Goal: Information Seeking & Learning: Understand process/instructions

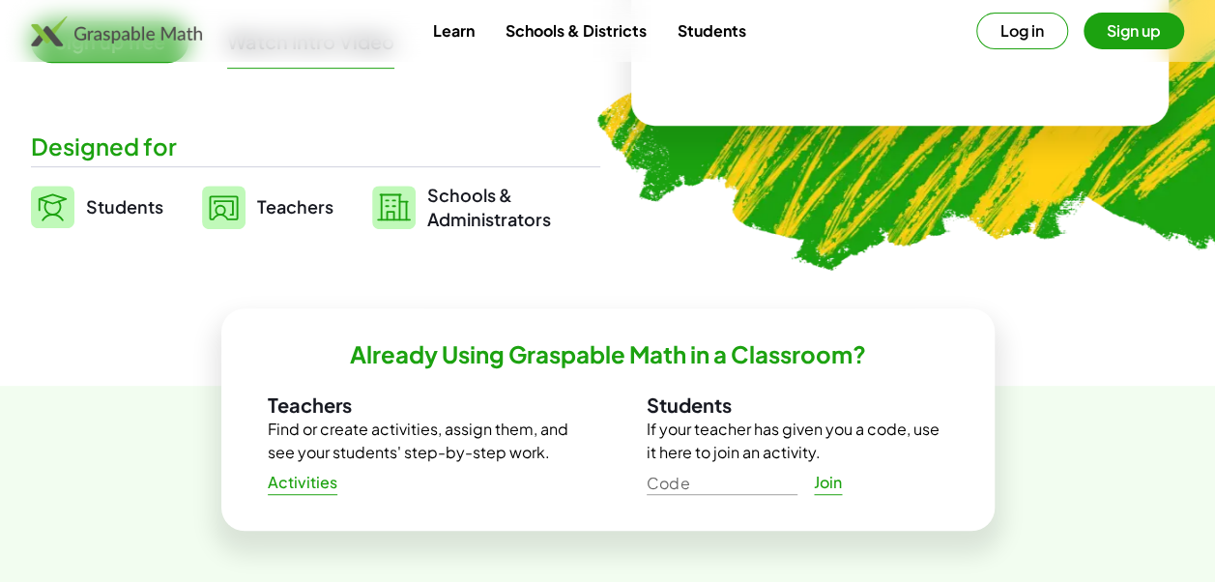
scroll to position [405, 0]
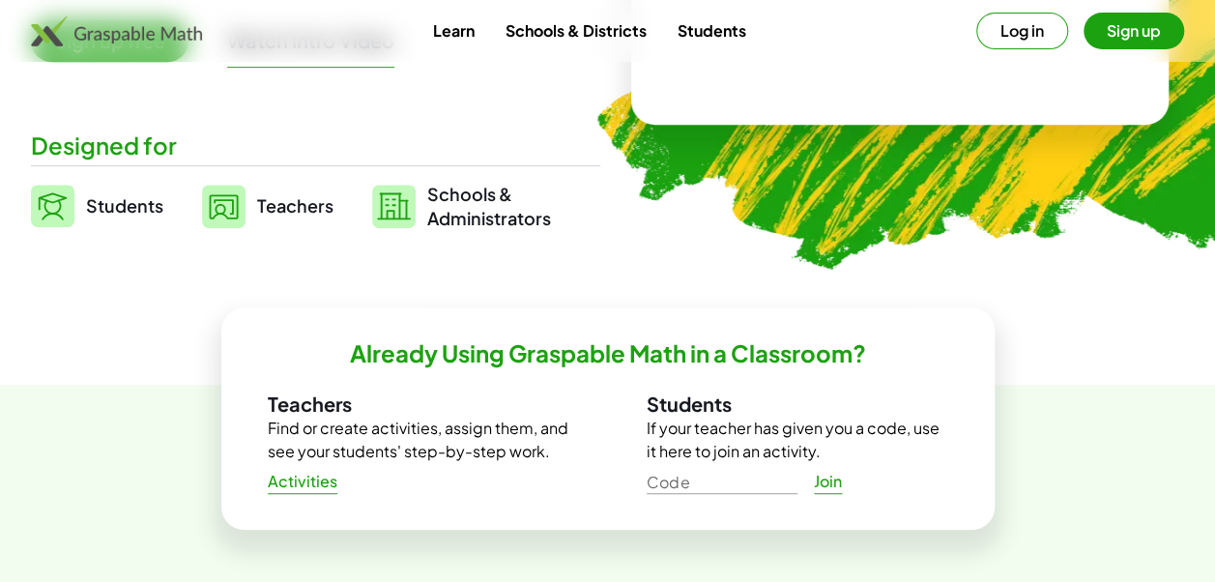
click at [294, 206] on span "Teachers" at bounding box center [295, 205] width 76 height 22
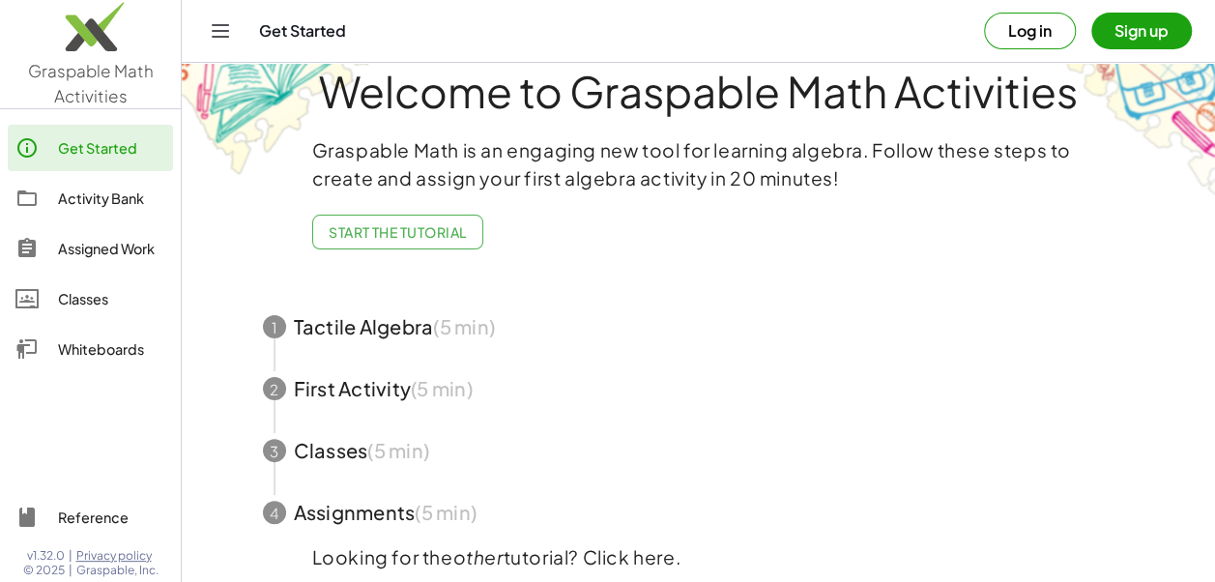
scroll to position [70, 0]
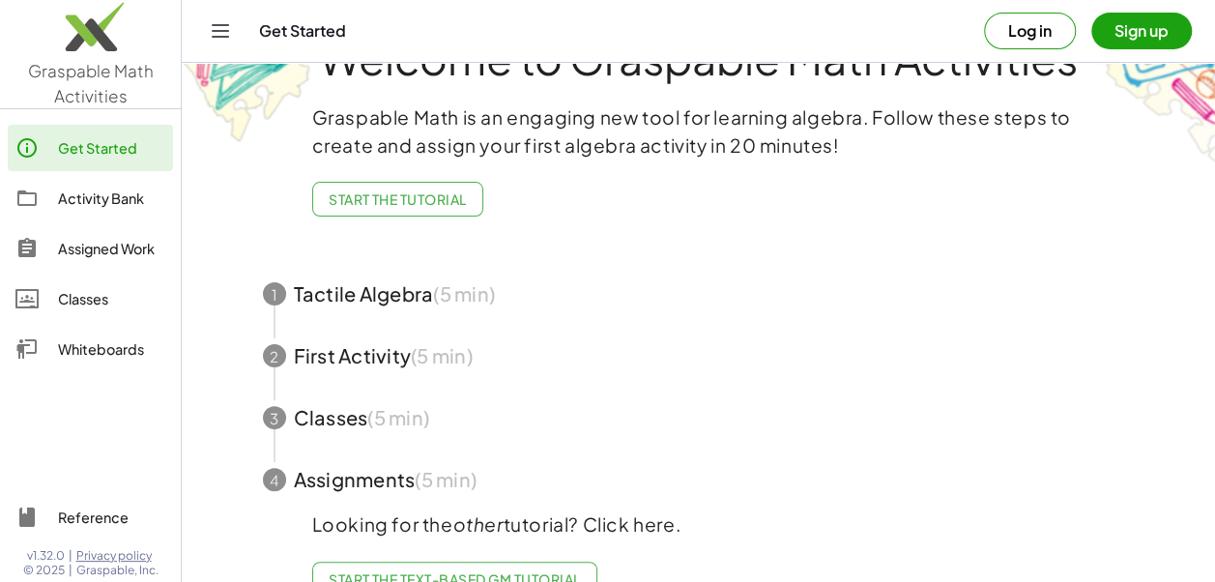
click at [130, 242] on div "Assigned Work" at bounding box center [111, 248] width 107 height 23
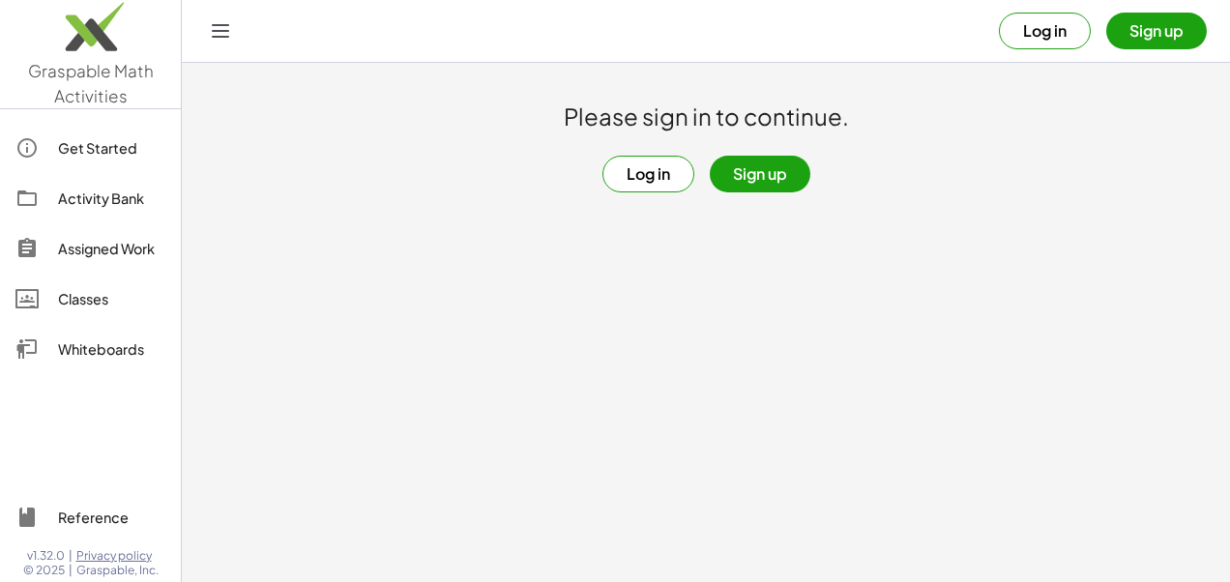
click at [95, 307] on div "Classes" at bounding box center [111, 298] width 107 height 23
click at [66, 148] on div "Get Started" at bounding box center [111, 147] width 107 height 23
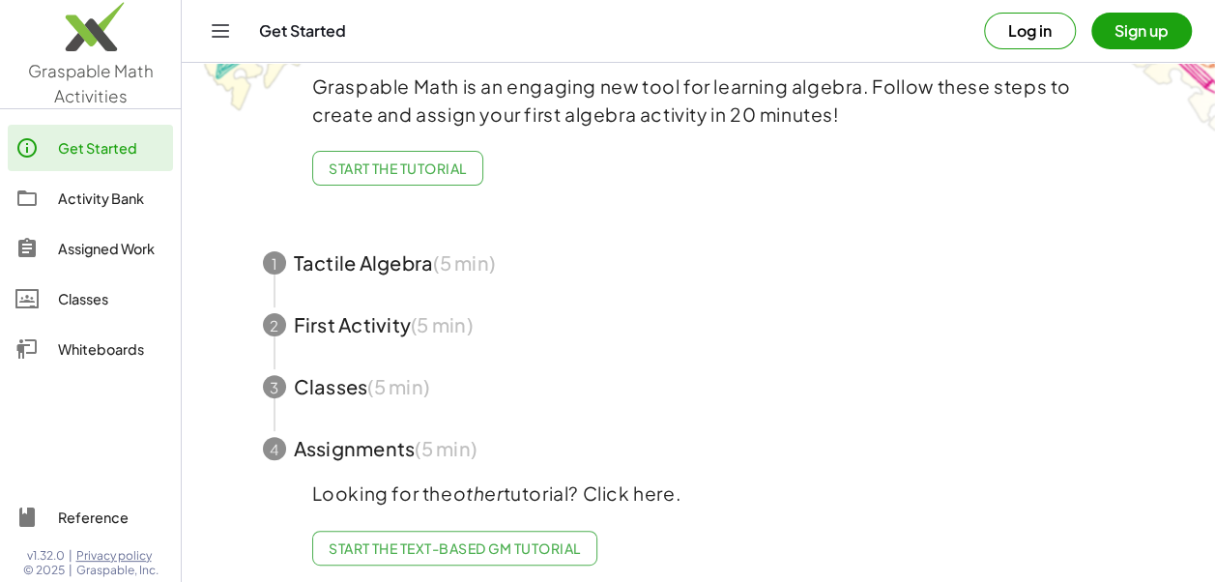
scroll to position [126, 0]
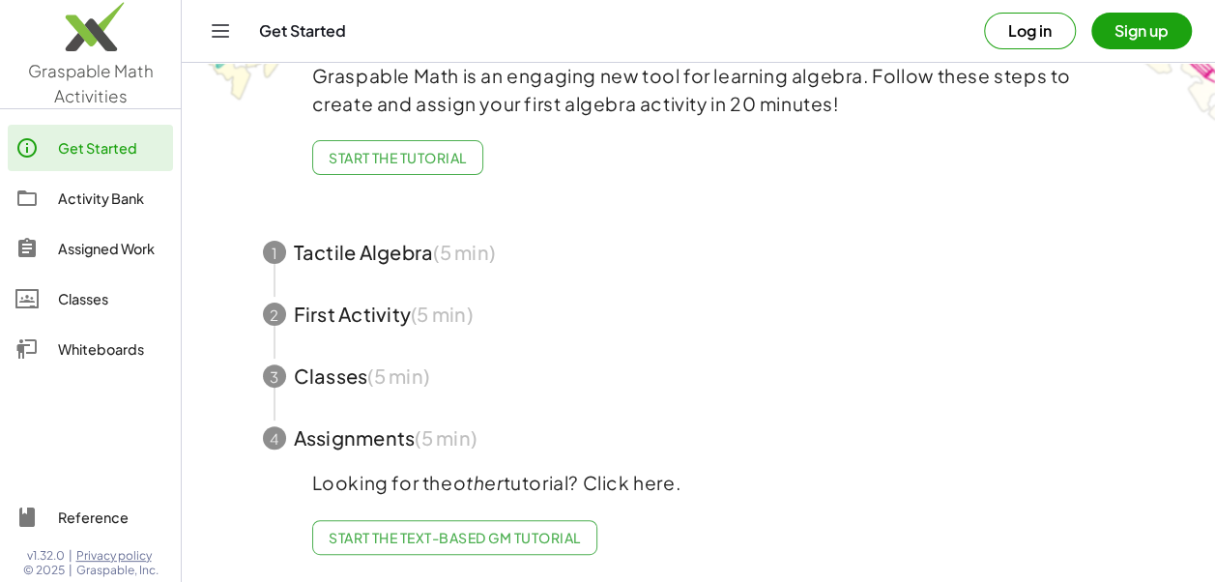
click at [325, 419] on span "button" at bounding box center [699, 438] width 918 height 62
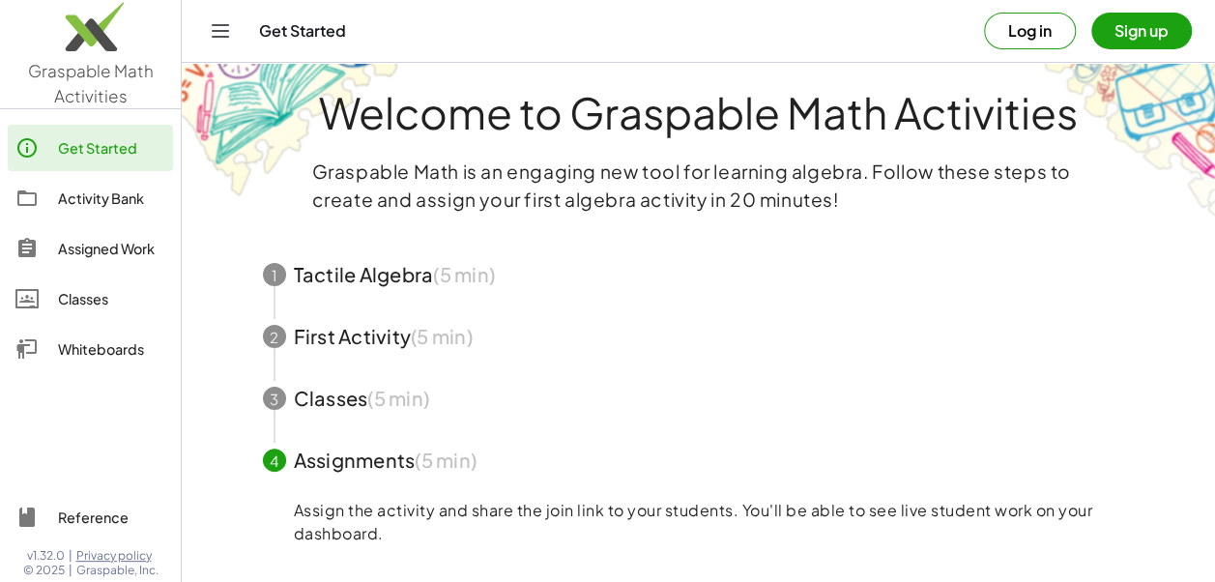
scroll to position [0, 0]
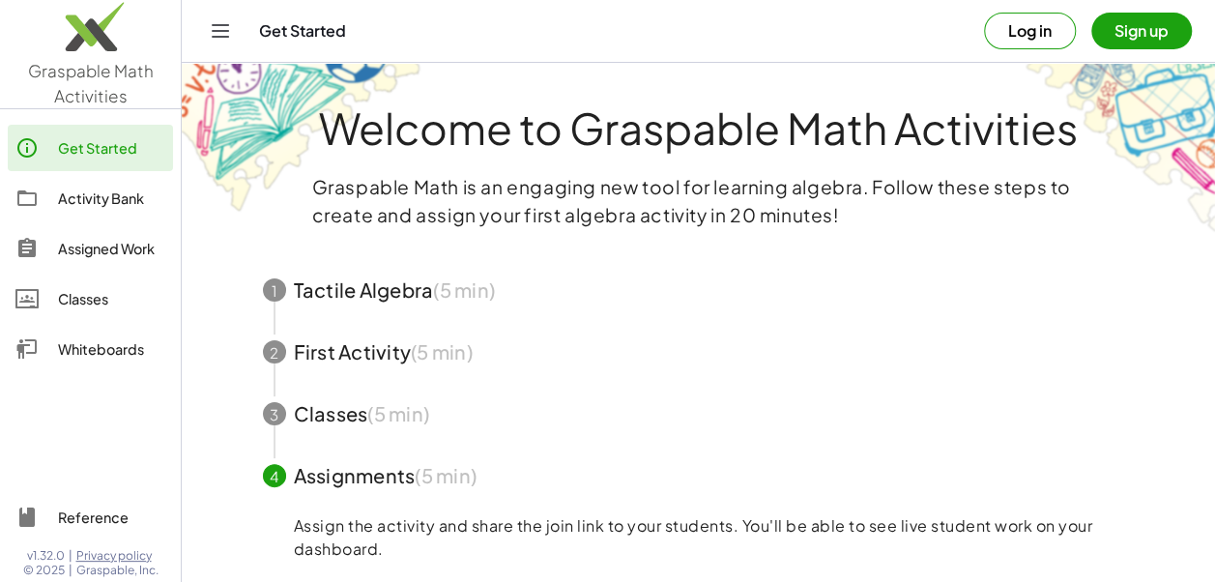
click at [325, 288] on span "button" at bounding box center [699, 290] width 918 height 62
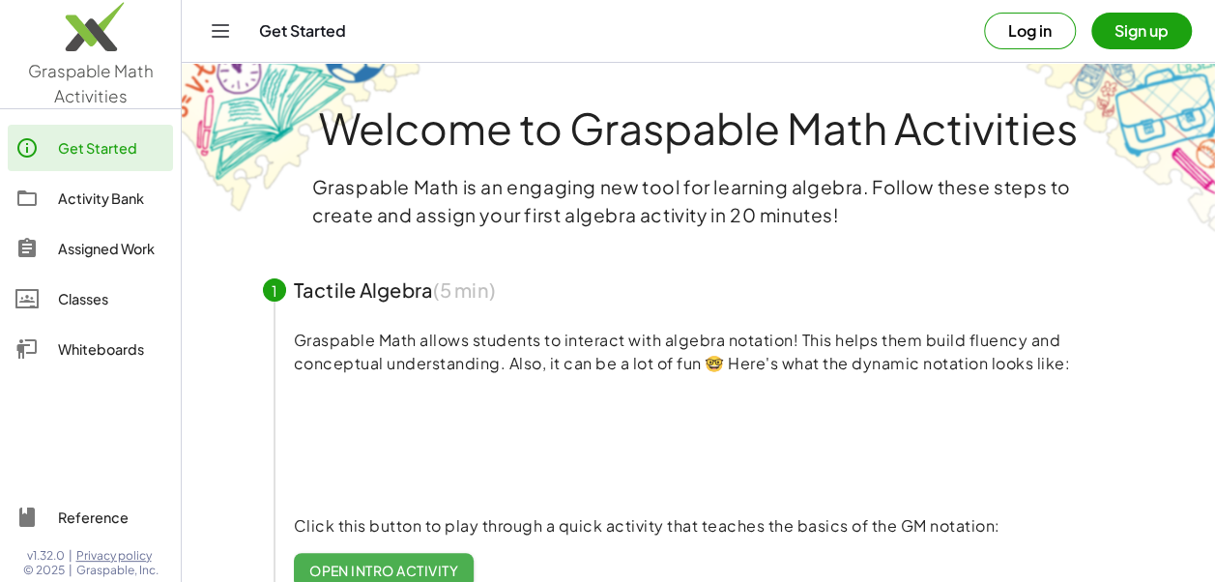
click at [350, 568] on span "Open Intro Activity" at bounding box center [384, 570] width 150 height 17
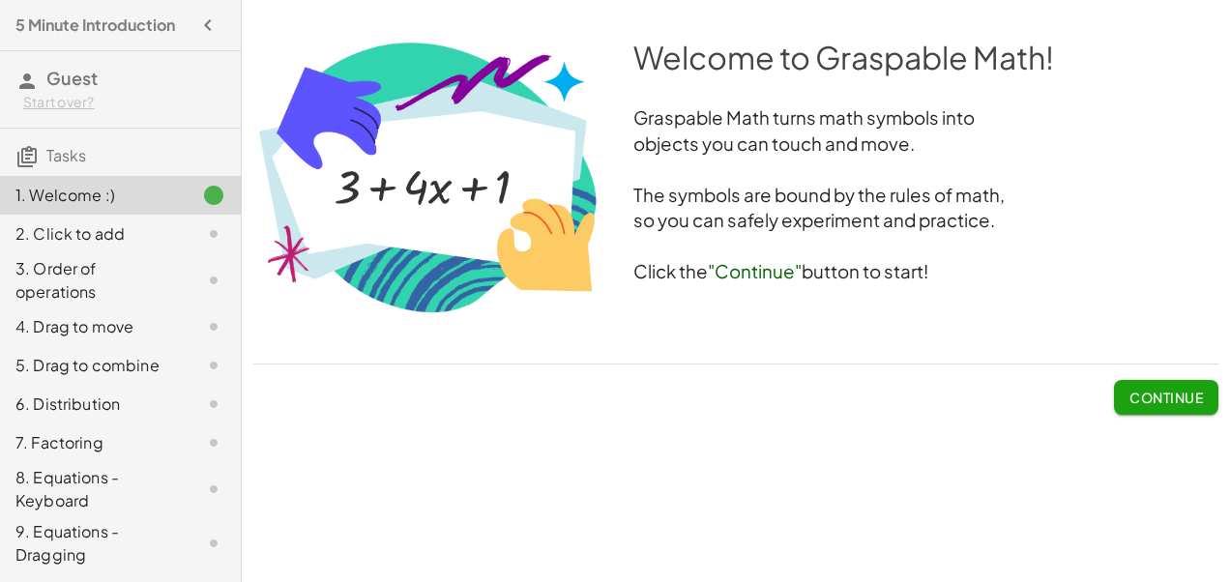
click at [1129, 396] on span "Continue" at bounding box center [1165, 397] width 73 height 17
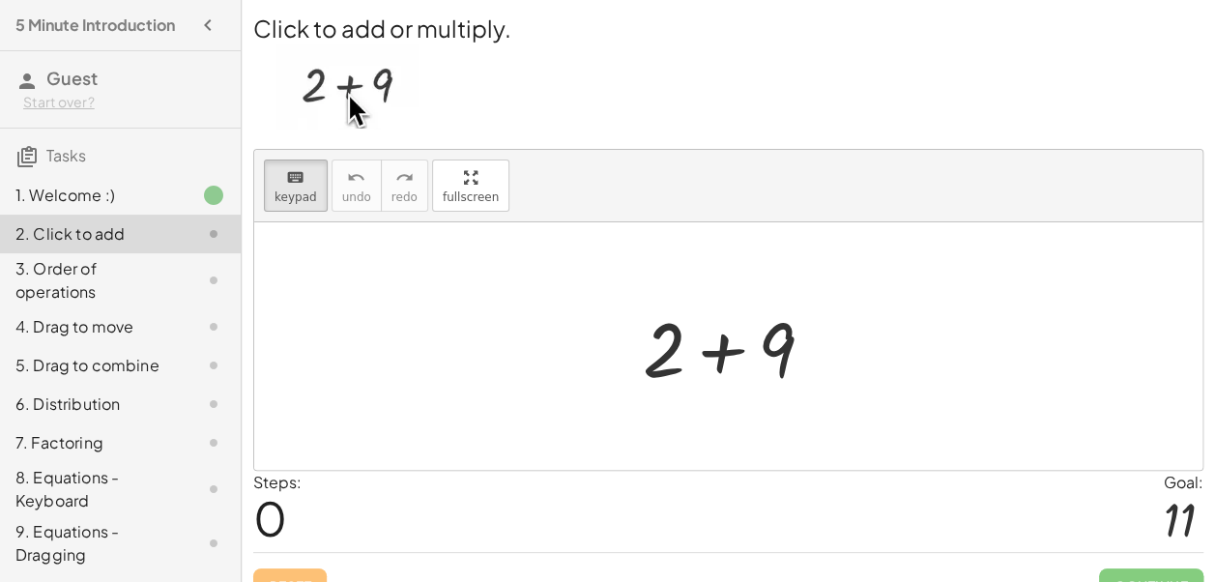
click at [818, 356] on div at bounding box center [736, 347] width 206 height 100
click at [811, 329] on div at bounding box center [736, 347] width 206 height 100
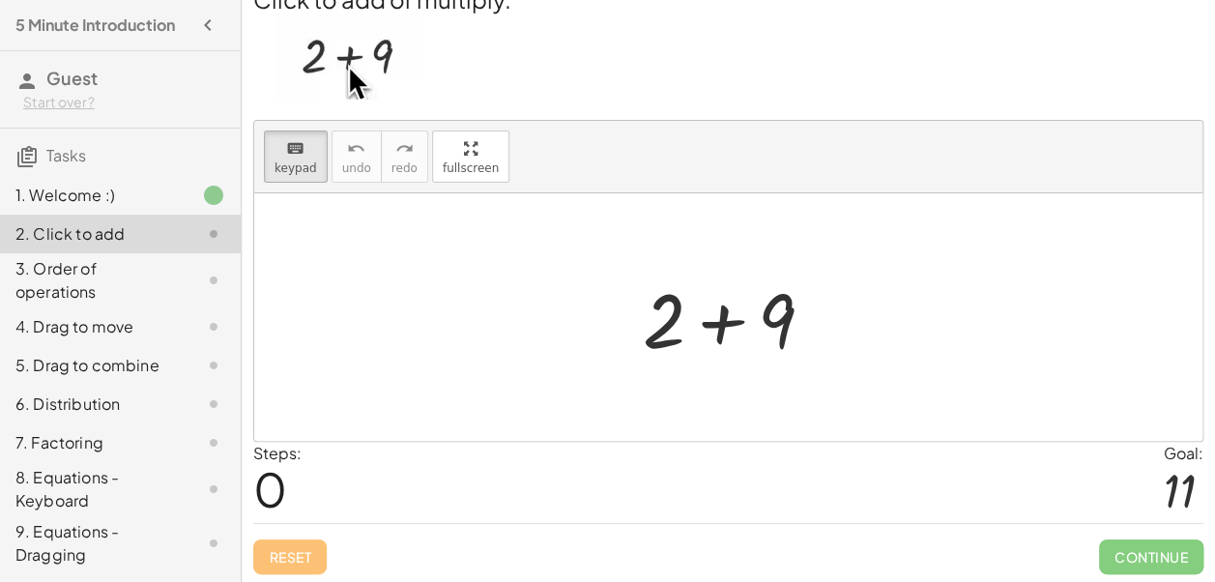
click at [305, 549] on div "Reset Continue" at bounding box center [728, 548] width 950 height 51
click at [1137, 545] on span "Continue" at bounding box center [1151, 556] width 104 height 35
click at [1151, 553] on span "Continue" at bounding box center [1151, 556] width 104 height 35
click at [927, 480] on div "Steps: 0 Goal: 11" at bounding box center [728, 482] width 950 height 80
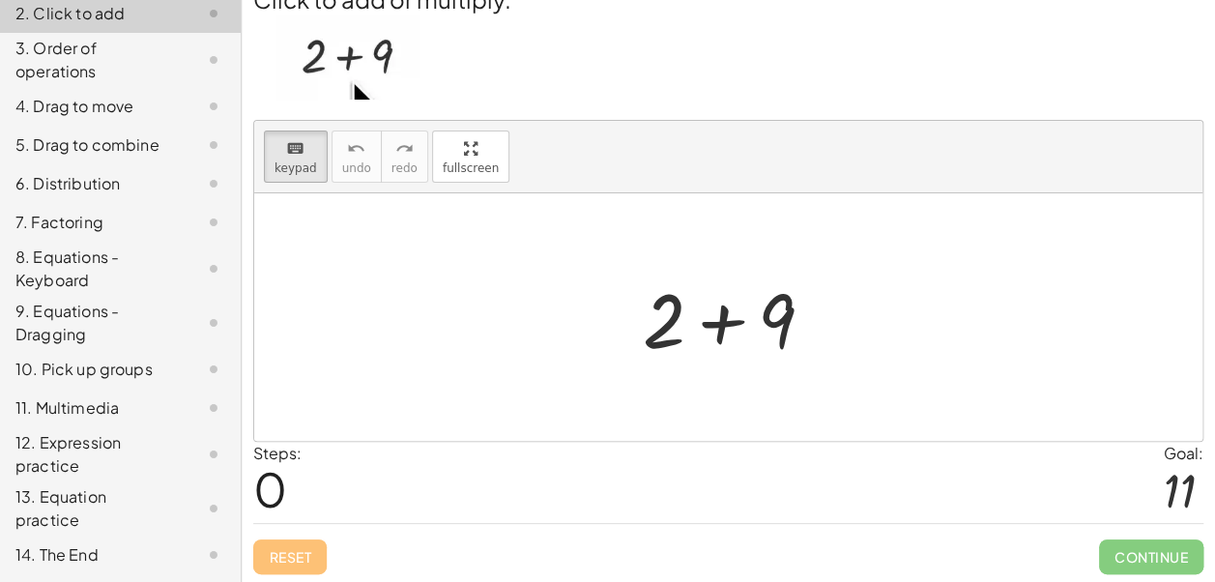
scroll to position [247, 0]
click at [111, 368] on div "10. Pick up groups" at bounding box center [93, 369] width 156 height 23
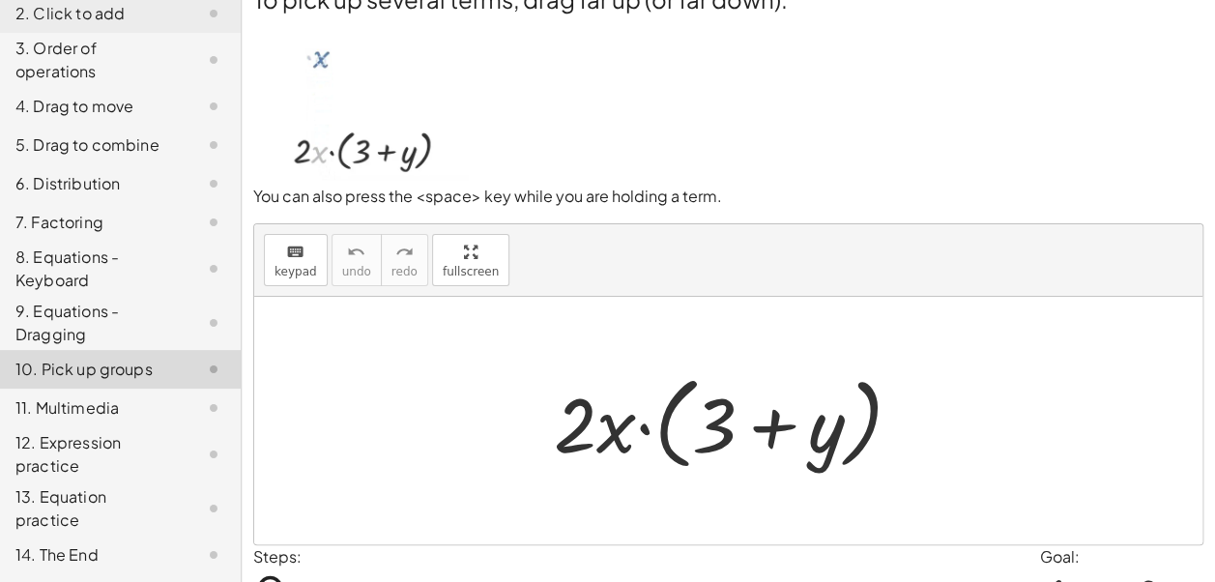
click at [92, 187] on div "6. Distribution" at bounding box center [93, 183] width 156 height 23
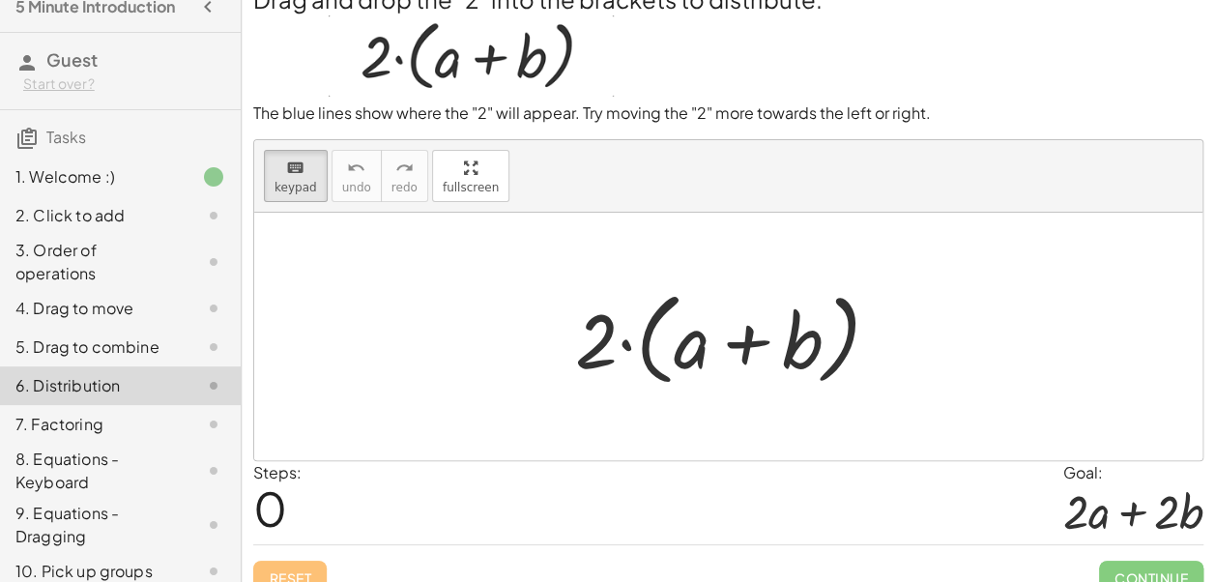
scroll to position [15, 0]
click at [136, 400] on div "6. Distribution" at bounding box center [93, 388] width 156 height 23
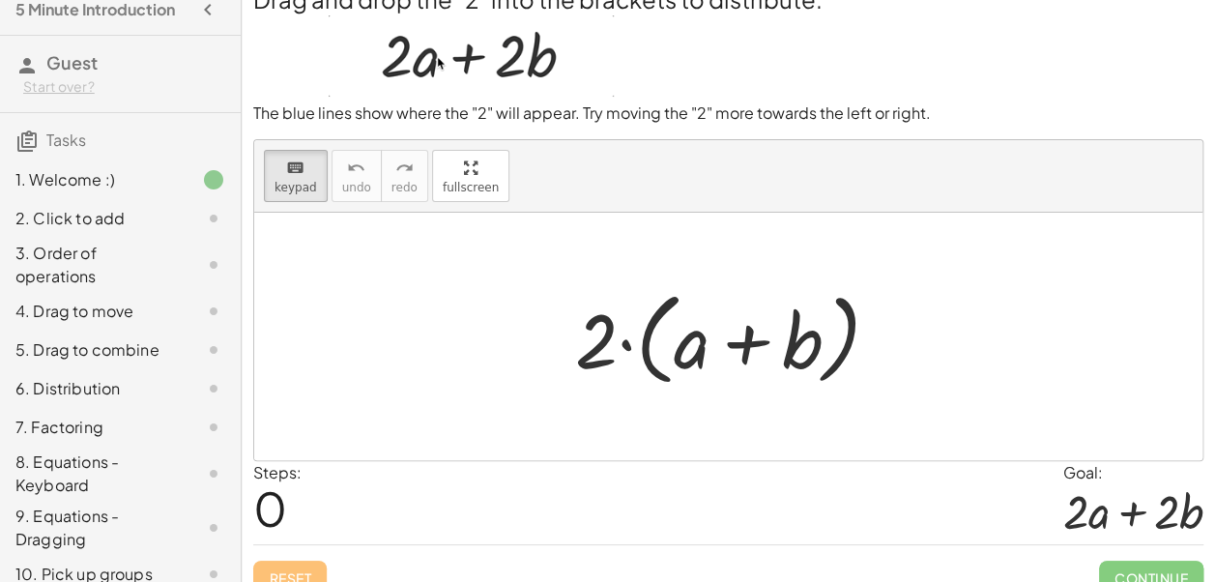
click at [104, 439] on div "7. Factoring" at bounding box center [93, 427] width 156 height 23
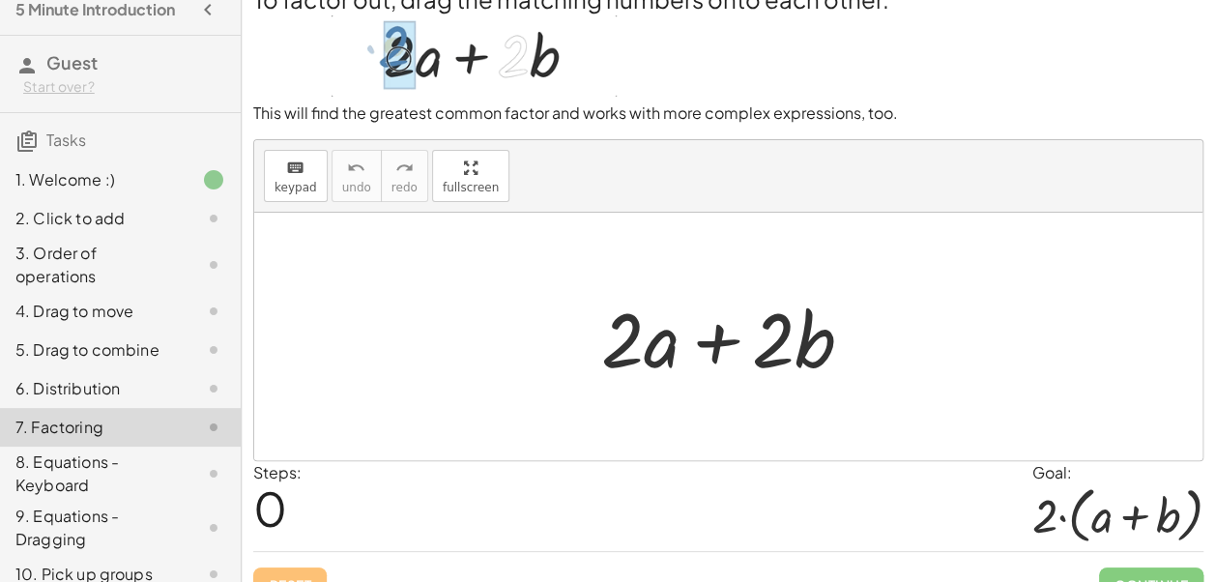
click at [112, 495] on div "8. Equations - Keyboard" at bounding box center [93, 474] width 156 height 46
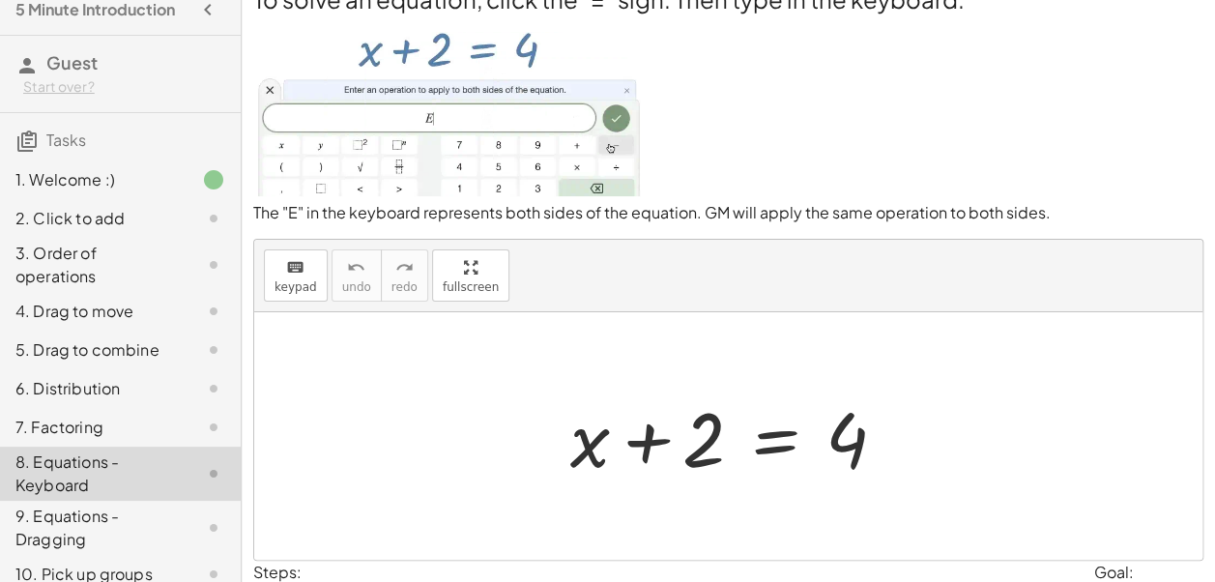
click at [87, 362] on div "5. Drag to combine" at bounding box center [93, 349] width 156 height 23
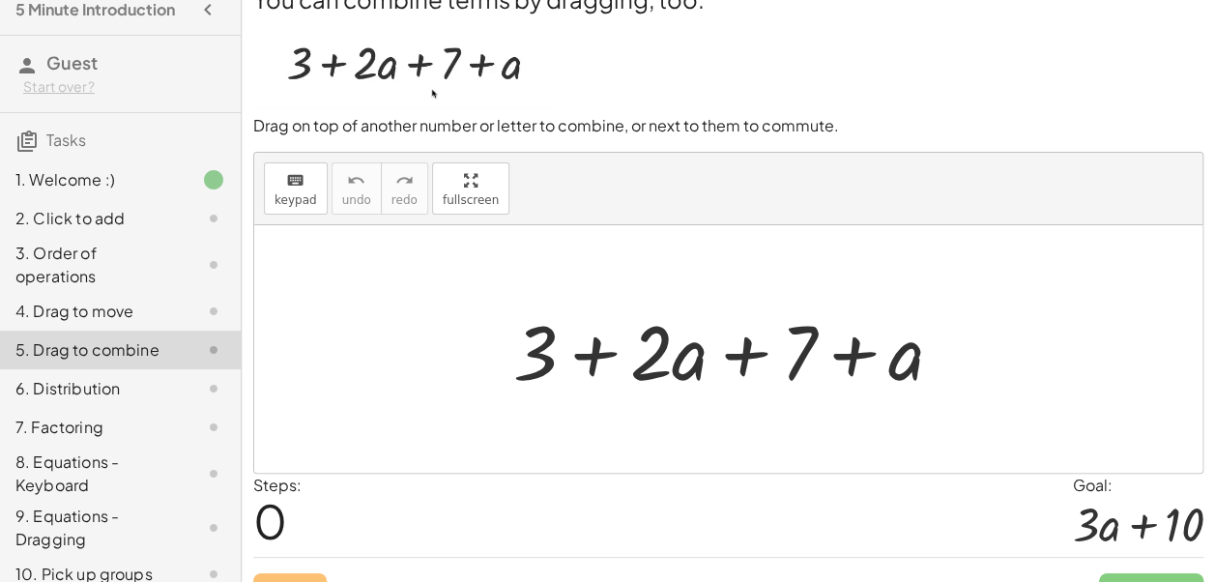
scroll to position [0, 0]
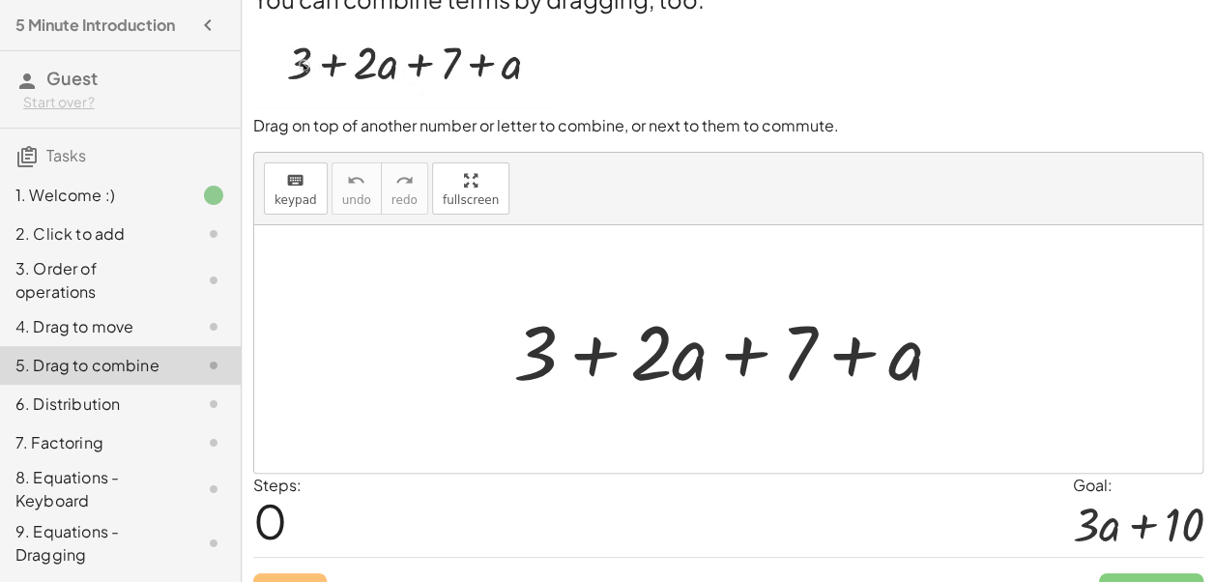
click at [126, 338] on div "4. Drag to move" at bounding box center [93, 326] width 156 height 23
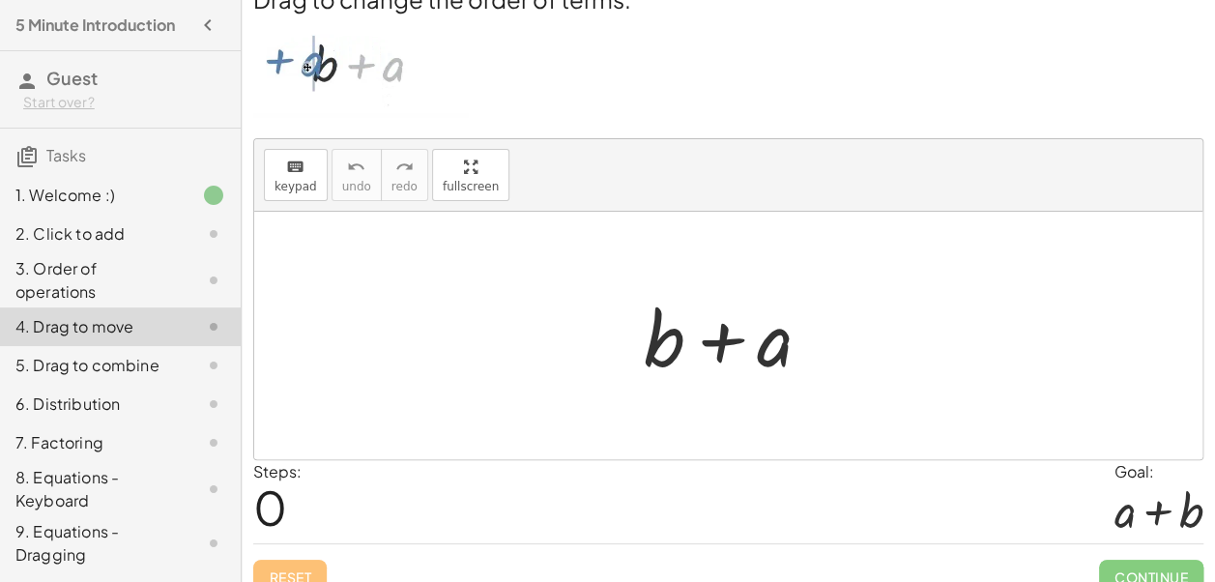
click at [108, 302] on div "3. Order of operations" at bounding box center [93, 280] width 156 height 46
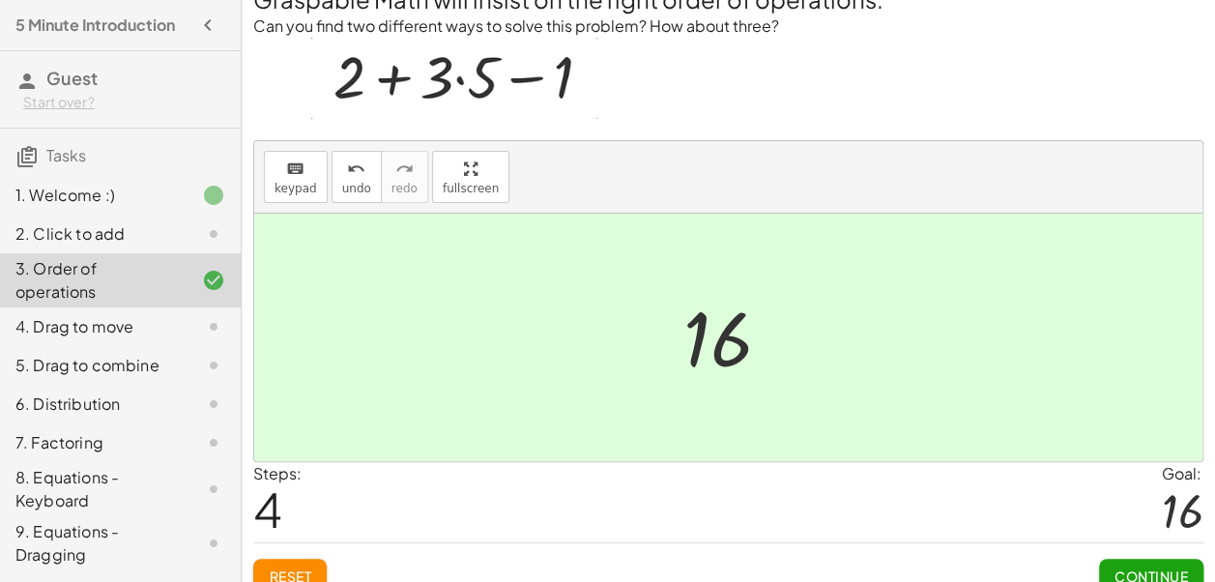
click at [541, 68] on img at bounding box center [454, 78] width 286 height 81
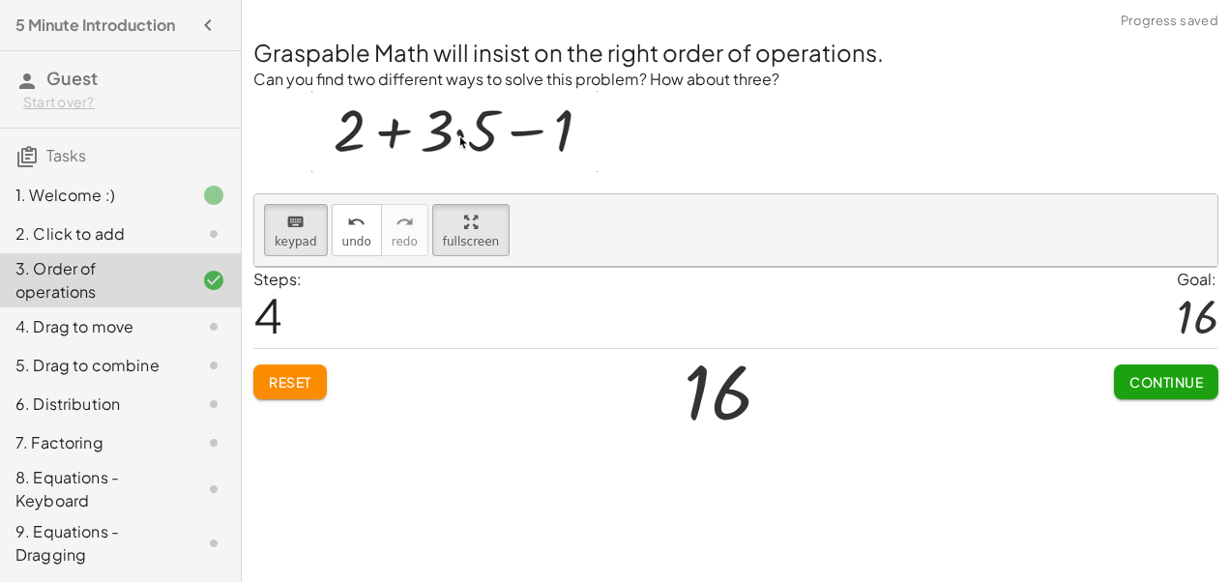
click at [1141, 379] on span "Continue" at bounding box center [1165, 381] width 73 height 17
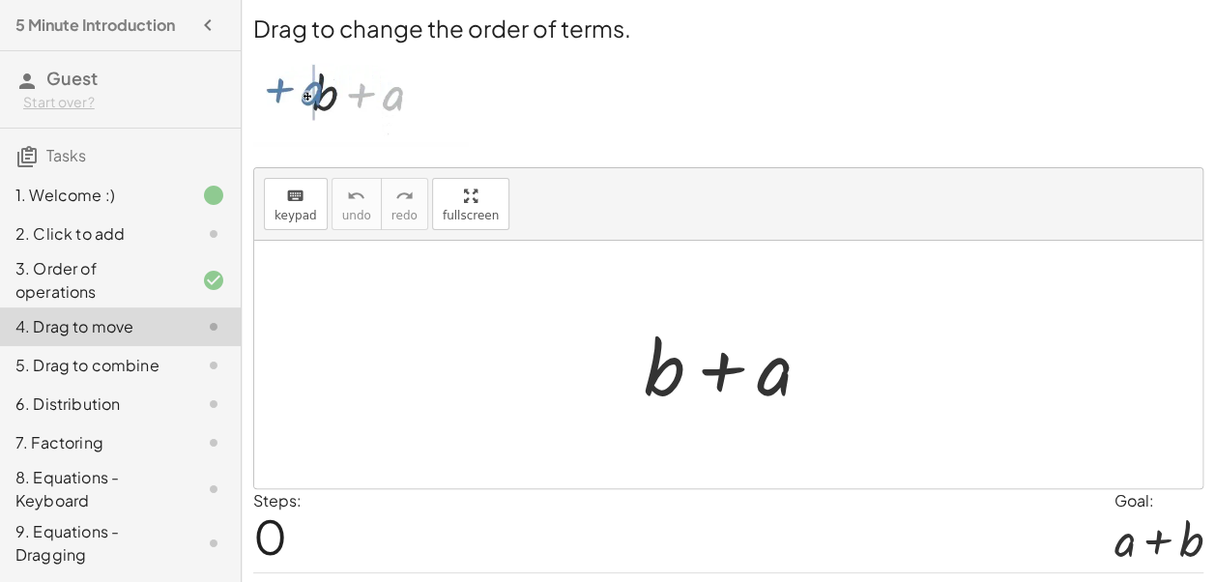
click at [120, 337] on div "4. Drag to move" at bounding box center [93, 326] width 156 height 23
click at [92, 292] on div "3. Order of operations" at bounding box center [93, 280] width 156 height 46
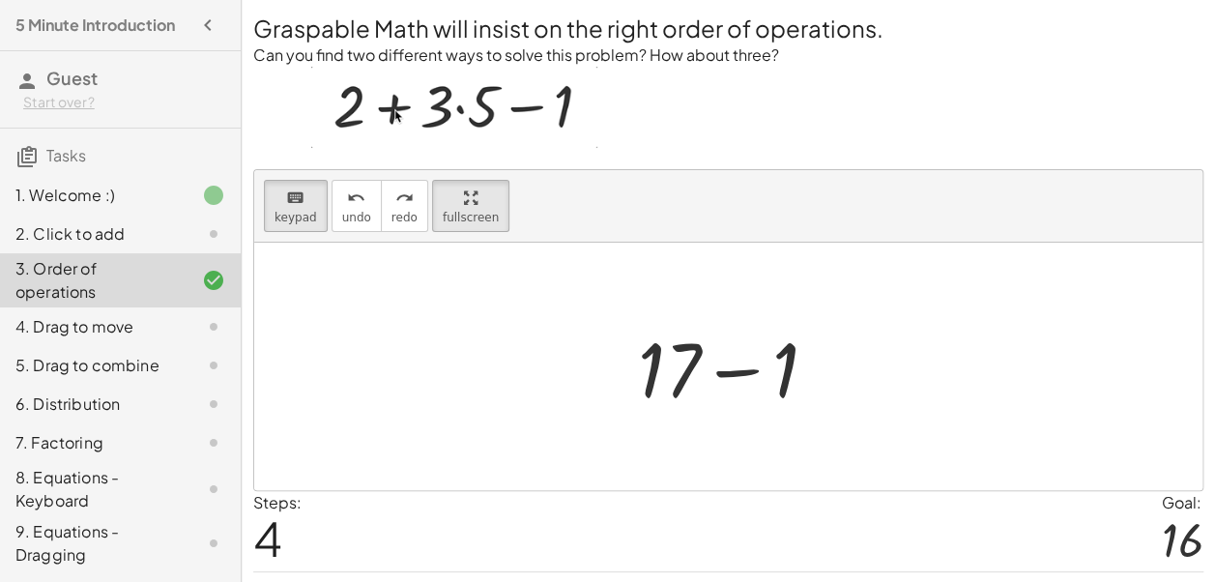
click at [67, 416] on div "6. Distribution" at bounding box center [93, 404] width 156 height 23
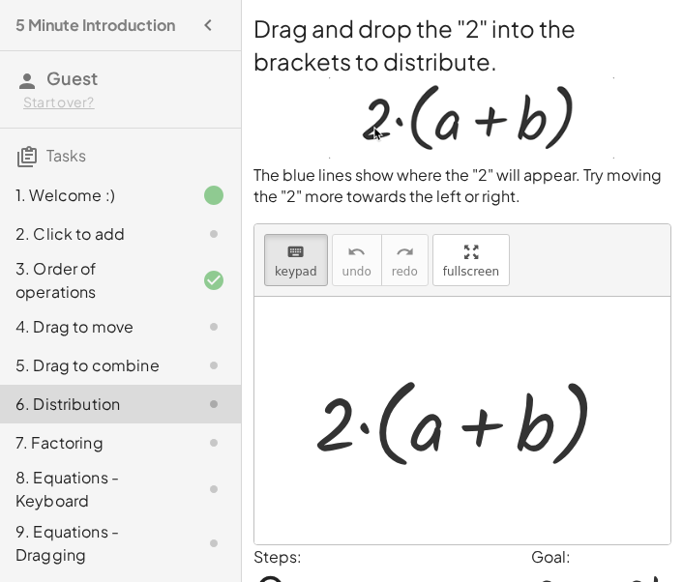
click at [671, 104] on div "Drag and drop the "2" into the brackets to distribute. The blue lines show wher…" at bounding box center [462, 345] width 441 height 691
click at [60, 377] on div "5. Drag to combine" at bounding box center [93, 365] width 156 height 23
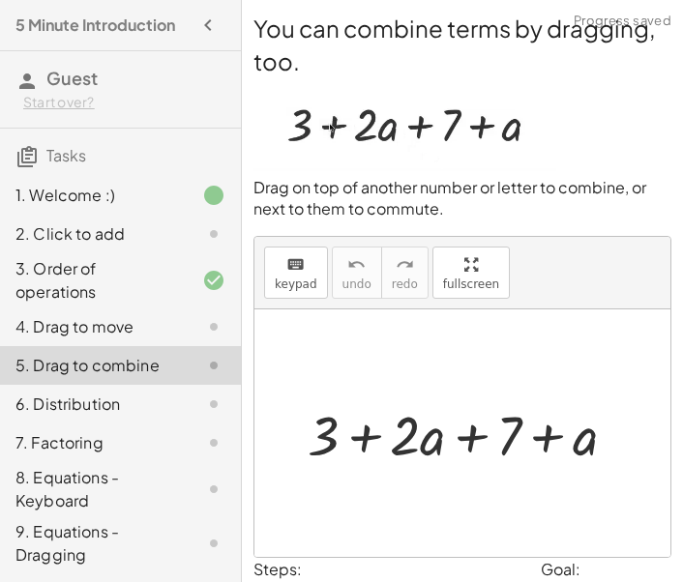
click at [83, 338] on div "4. Drag to move" at bounding box center [93, 326] width 156 height 23
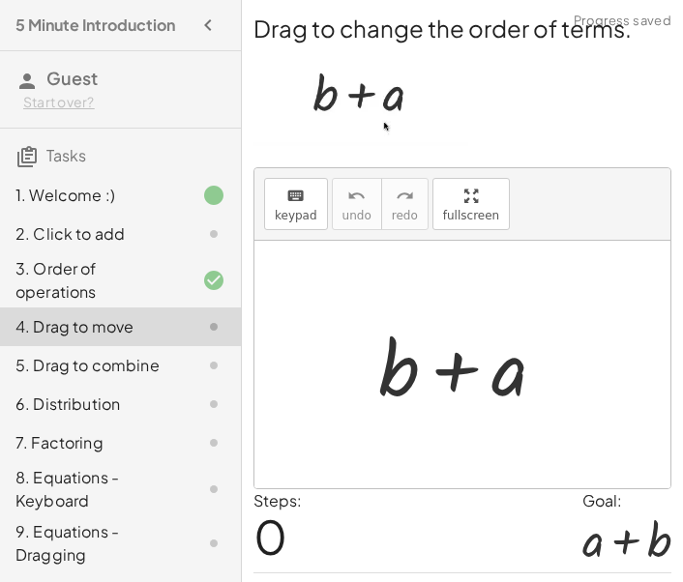
click at [79, 246] on div "2. Click to add" at bounding box center [93, 233] width 156 height 23
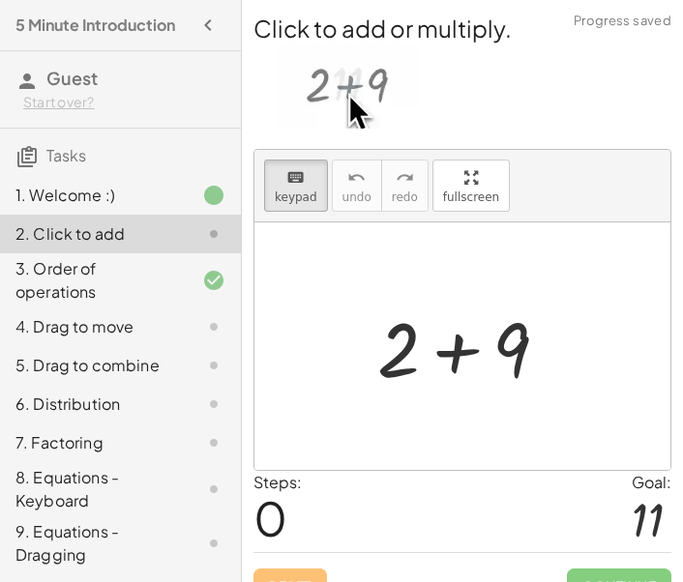
click at [33, 454] on div "7. Factoring" at bounding box center [93, 442] width 156 height 23
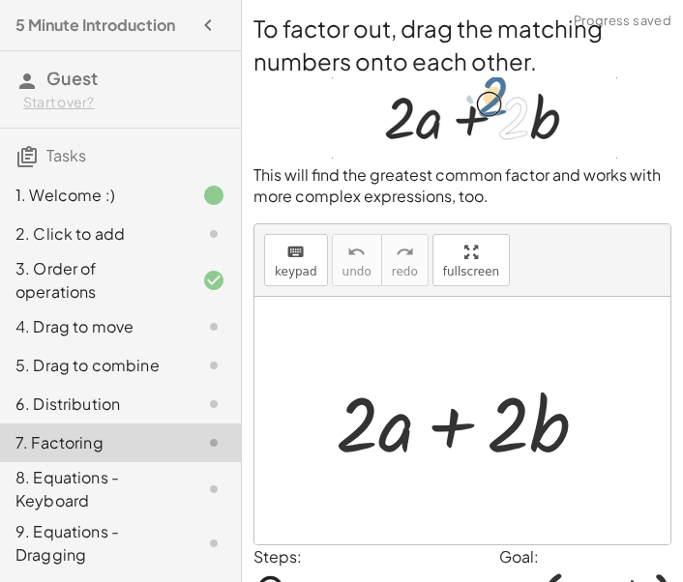
click at [50, 512] on div "8. Equations - Keyboard" at bounding box center [93, 489] width 156 height 46
